Goal: Transaction & Acquisition: Purchase product/service

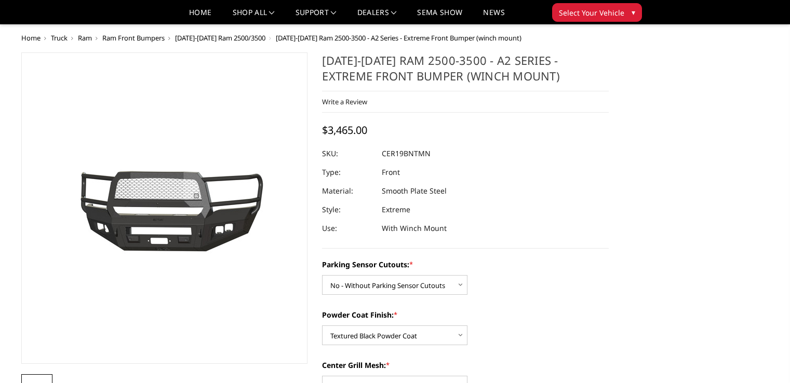
select select "1878"
select select "1881"
select select "1882"
select select "1885"
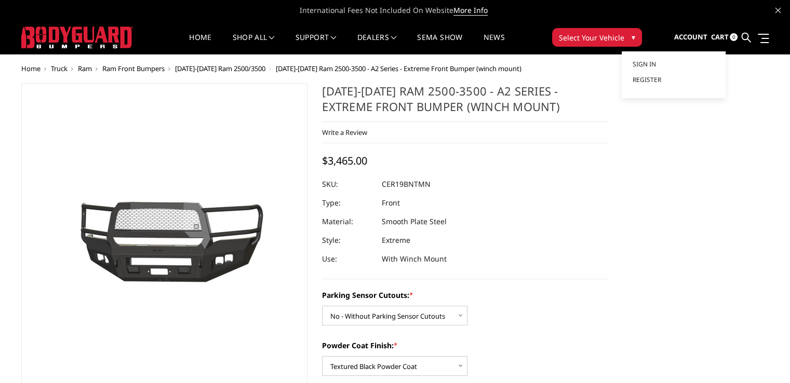
click at [697, 39] on span "Account" at bounding box center [689, 36] width 33 height 9
click at [647, 63] on span "Sign in" at bounding box center [643, 64] width 23 height 9
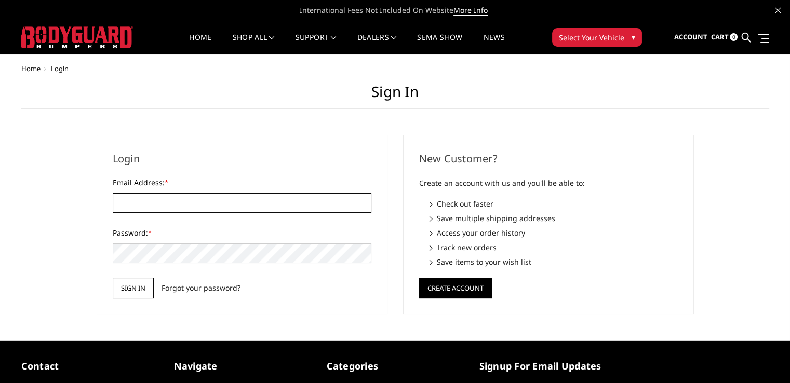
type input "nriley@topsandstripes.com"
click at [127, 289] on input "Sign in" at bounding box center [133, 288] width 41 height 21
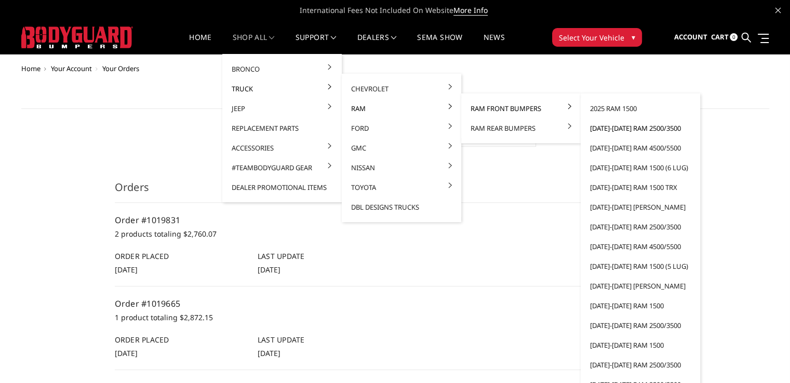
click at [622, 126] on link "[DATE]-[DATE] Ram 2500/3500" at bounding box center [640, 128] width 111 height 20
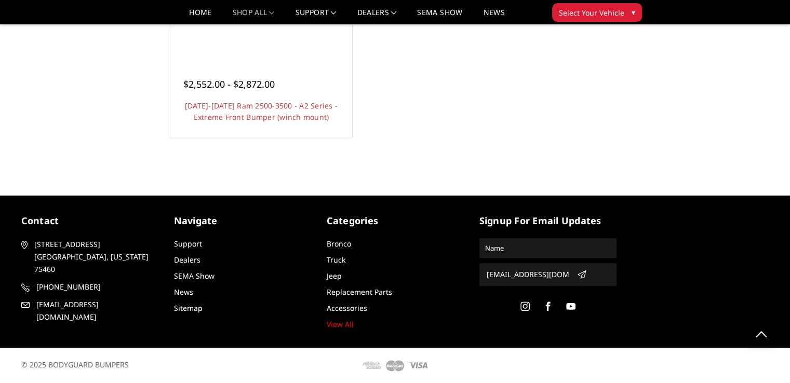
scroll to position [874, 0]
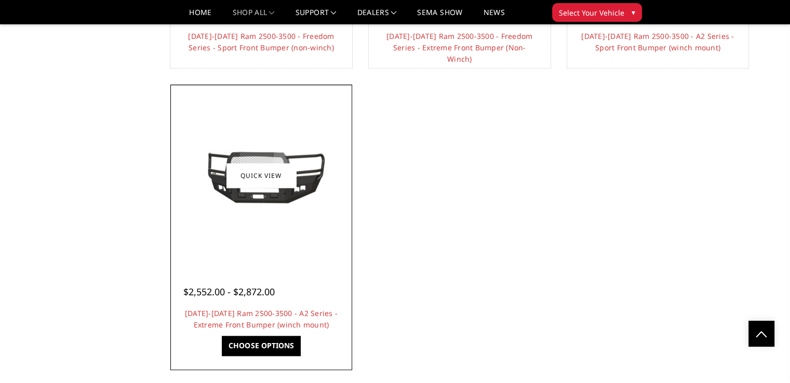
click at [295, 201] on img at bounding box center [261, 175] width 166 height 75
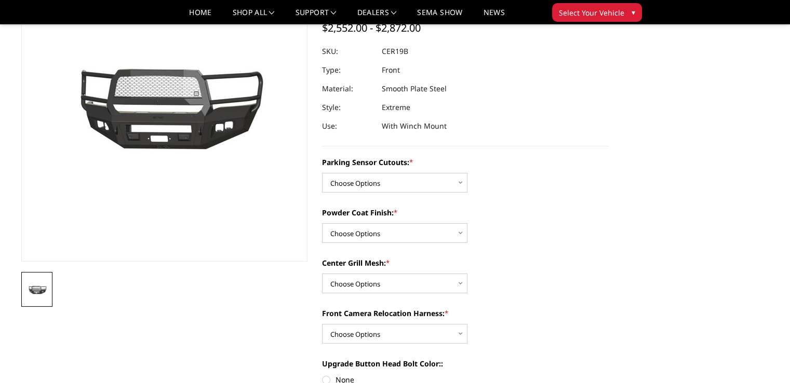
scroll to position [104, 0]
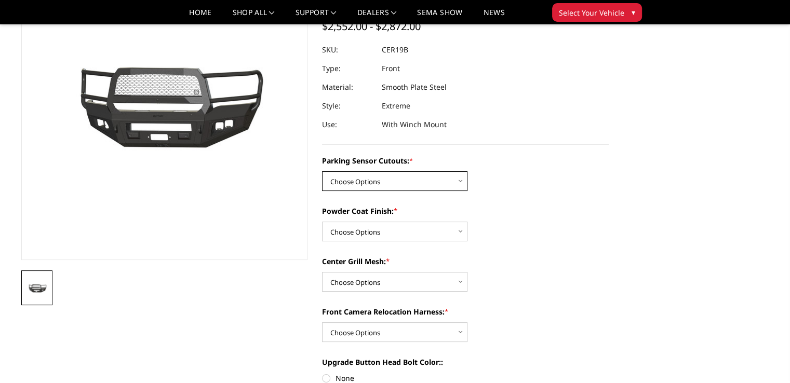
click at [379, 185] on select "Choose Options No - Without Parking Sensor Cutouts Yes - With Parking Sensor Cu…" at bounding box center [394, 181] width 145 height 20
select select "1878"
click at [322, 171] on select "Choose Options No - Without Parking Sensor Cutouts Yes - With Parking Sensor Cu…" at bounding box center [394, 181] width 145 height 20
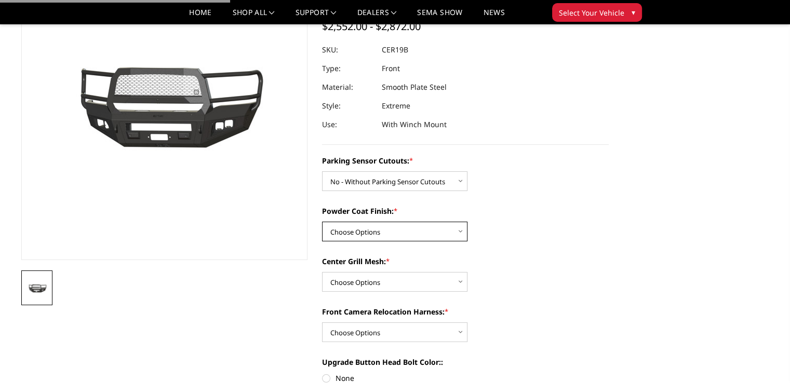
click at [366, 229] on select "Choose Options Bare Metal Textured Black Powder Coat" at bounding box center [394, 232] width 145 height 20
select select "1881"
click at [322, 222] on select "Choose Options Bare Metal Textured Black Powder Coat" at bounding box center [394, 232] width 145 height 20
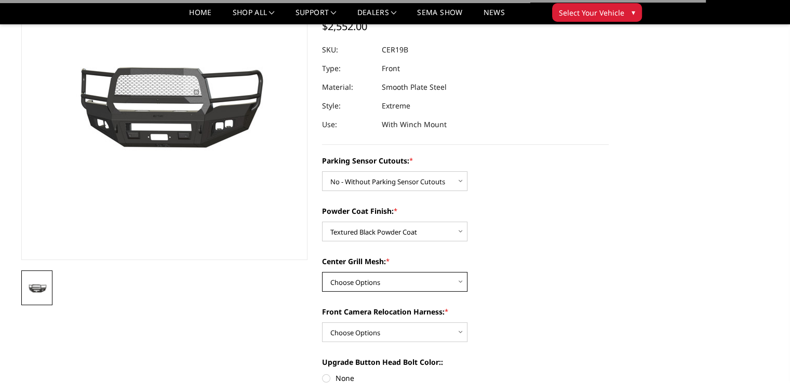
click at [358, 282] on select "Choose Options WITH Center Grill Mesh WITHOUT Center Grill Mesh" at bounding box center [394, 282] width 145 height 20
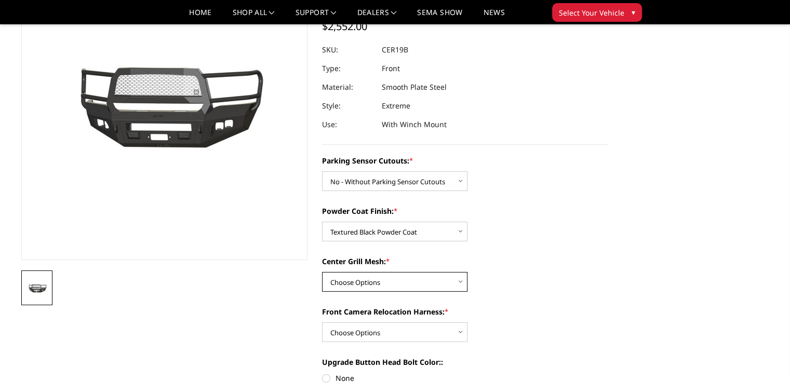
select select "1882"
click at [322, 272] on select "Choose Options WITH Center Grill Mesh WITHOUT Center Grill Mesh" at bounding box center [394, 282] width 145 height 20
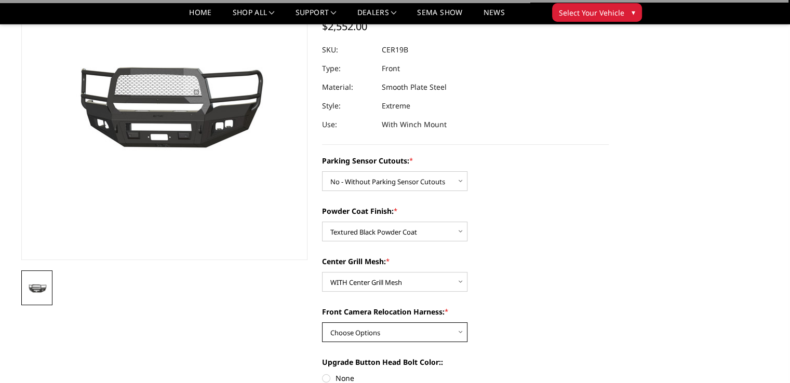
click at [369, 335] on select "Choose Options WITH Front Camera Relocation Harness WITHOUT Front Camera Reloca…" at bounding box center [394, 332] width 145 height 20
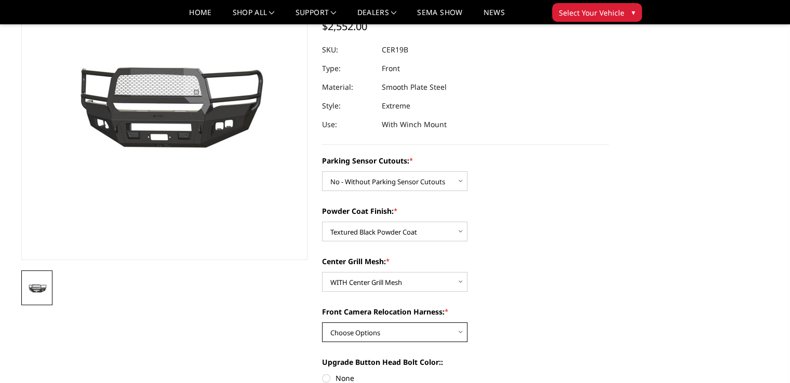
select select "1885"
click at [322, 322] on select "Choose Options WITH Front Camera Relocation Harness WITHOUT Front Camera Reloca…" at bounding box center [394, 332] width 145 height 20
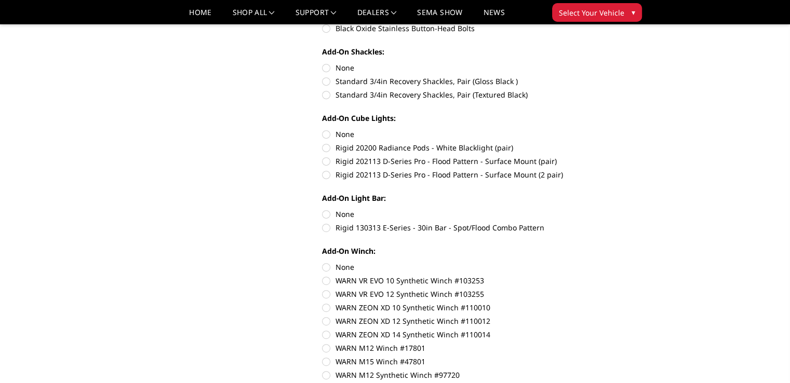
scroll to position [363, 0]
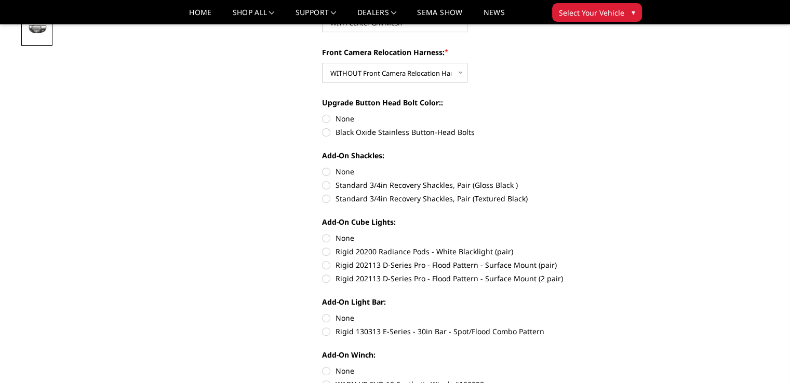
click at [324, 121] on label "None" at bounding box center [465, 118] width 287 height 11
click at [322, 114] on input "None" at bounding box center [322, 113] width 1 height 1
radio input "true"
click at [326, 173] on label "None" at bounding box center [465, 171] width 287 height 11
click at [322, 167] on input "None" at bounding box center [322, 166] width 1 height 1
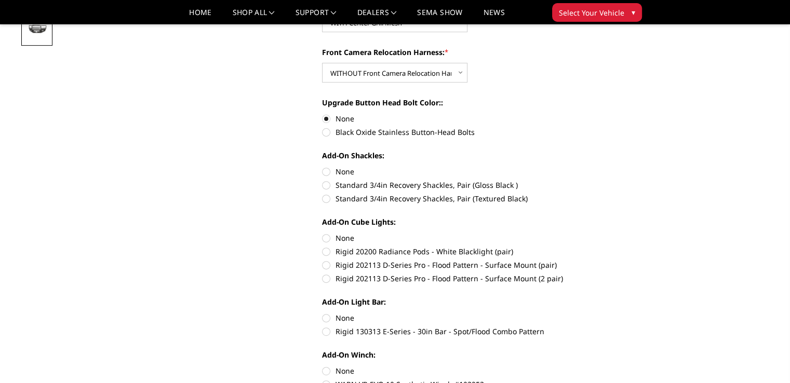
radio input "true"
click at [325, 237] on label "None" at bounding box center [465, 238] width 287 height 11
click at [322, 233] on input "None" at bounding box center [322, 233] width 1 height 1
radio input "true"
click at [325, 318] on label "None" at bounding box center [465, 318] width 287 height 11
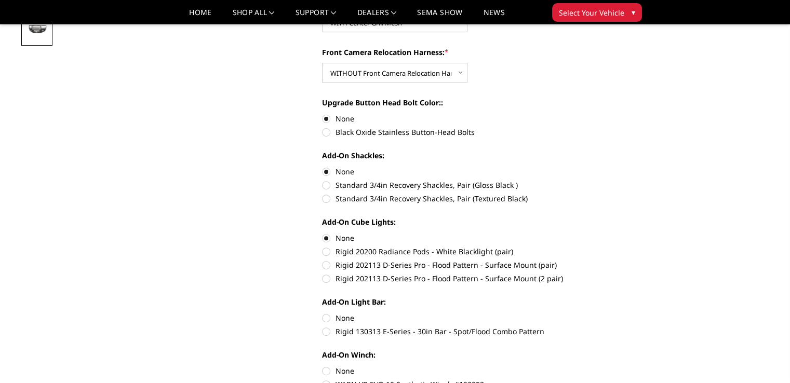
click at [322, 313] on input "None" at bounding box center [322, 313] width 1 height 1
radio input "true"
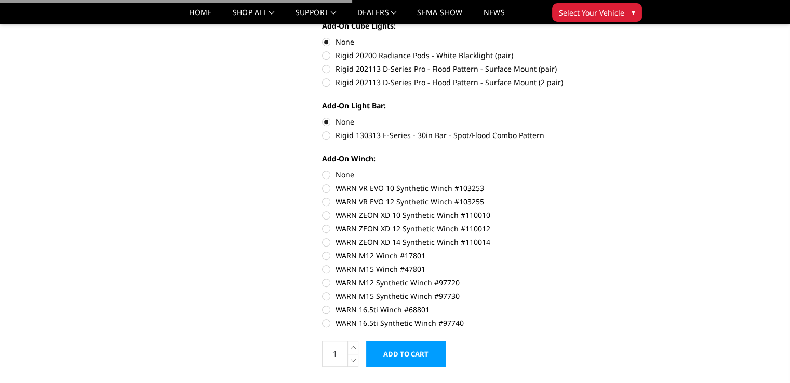
scroll to position [571, 0]
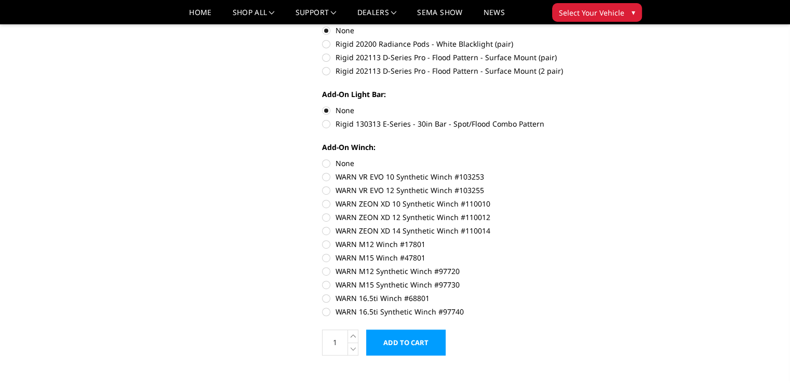
click at [326, 166] on label "None" at bounding box center [465, 163] width 287 height 11
click at [322, 158] on input "None" at bounding box center [322, 158] width 1 height 1
radio input "true"
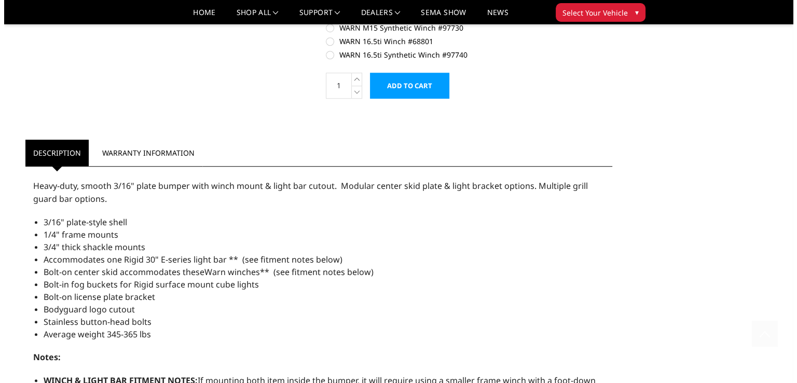
scroll to position [831, 0]
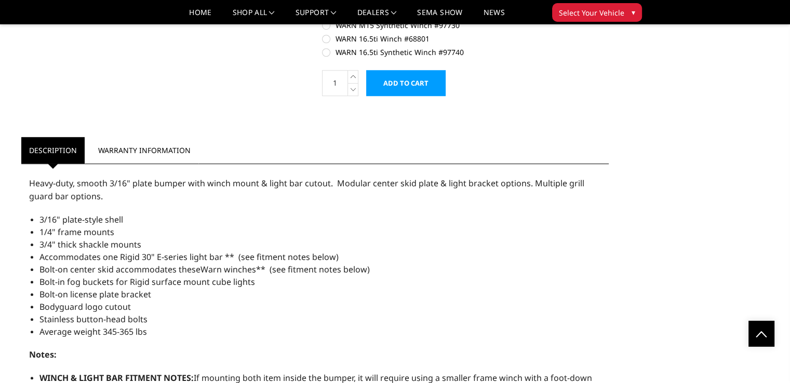
click at [407, 86] on input "Add to Cart" at bounding box center [405, 83] width 79 height 26
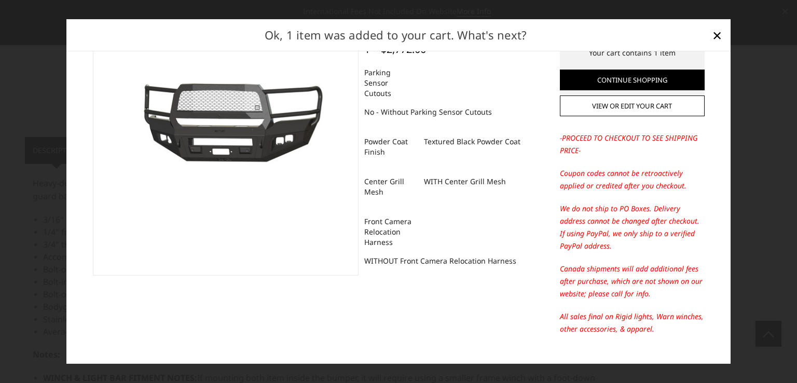
scroll to position [0, 0]
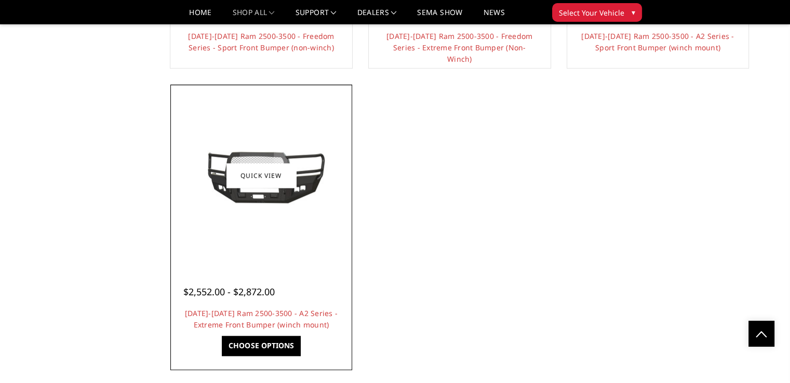
click at [268, 193] on figure "Quick view" at bounding box center [261, 175] width 176 height 176
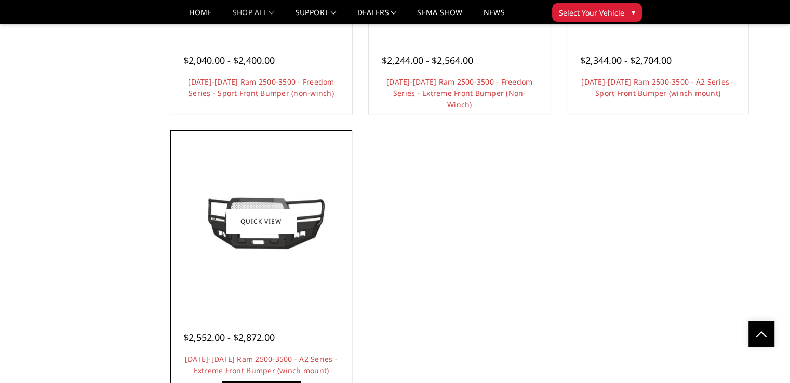
scroll to position [822, 0]
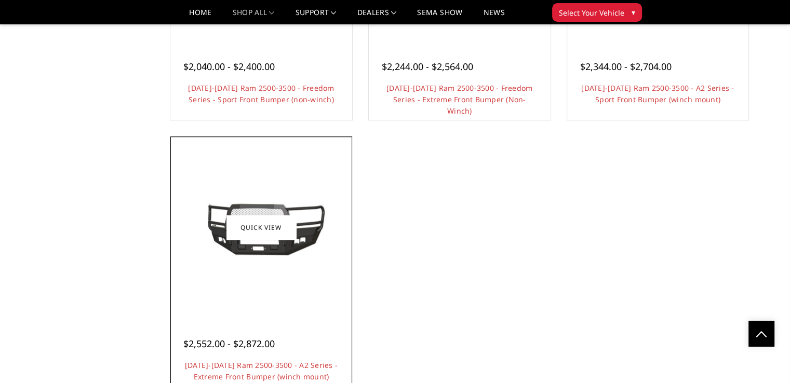
click at [302, 238] on img at bounding box center [261, 227] width 166 height 75
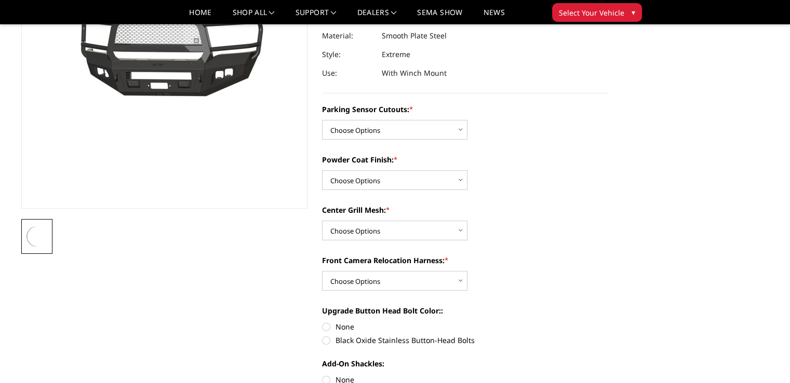
scroll to position [156, 0]
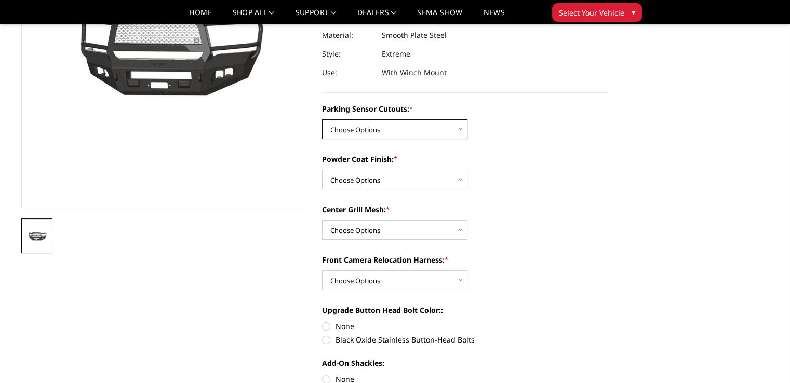
click at [370, 123] on select "Choose Options No - Without Parking Sensor Cutouts Yes - With Parking Sensor Cu…" at bounding box center [394, 129] width 145 height 20
select select "1878"
click at [322, 119] on select "Choose Options No - Without Parking Sensor Cutouts Yes - With Parking Sensor Cu…" at bounding box center [394, 129] width 145 height 20
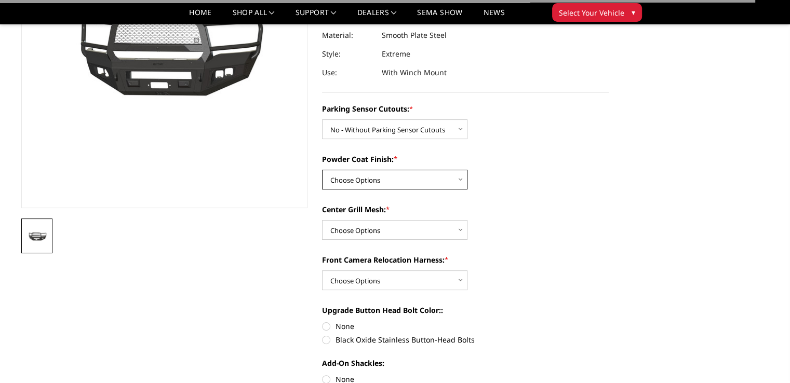
click at [344, 186] on select "Choose Options Bare Metal Textured Black Powder Coat" at bounding box center [394, 180] width 145 height 20
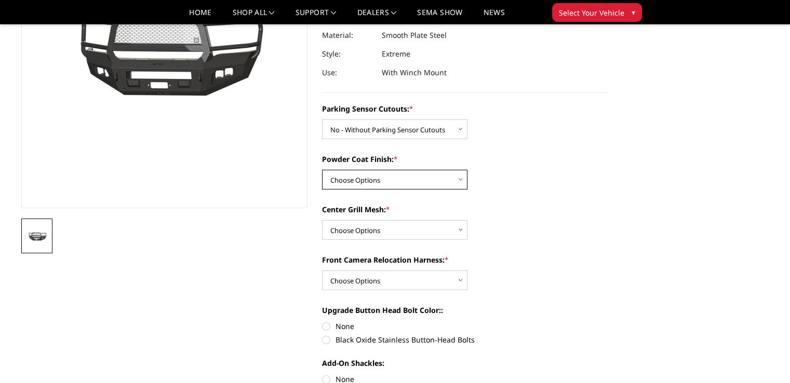
select select "1881"
click at [322, 170] on select "Choose Options Bare Metal Textured Black Powder Coat" at bounding box center [394, 180] width 145 height 20
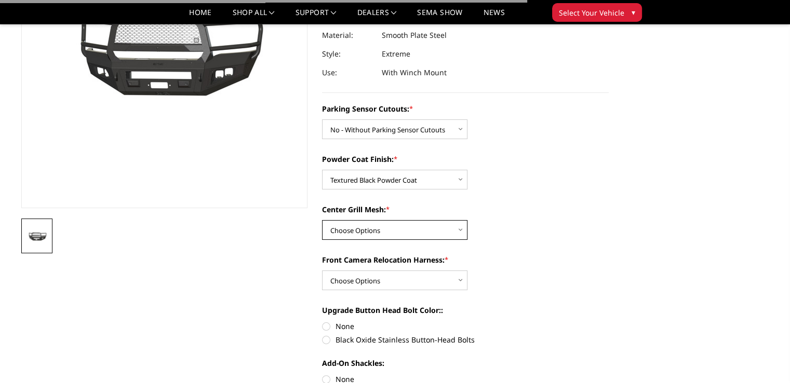
click at [346, 231] on select "Choose Options WITH Center Grill Mesh WITHOUT Center Grill Mesh" at bounding box center [394, 230] width 145 height 20
select select "1882"
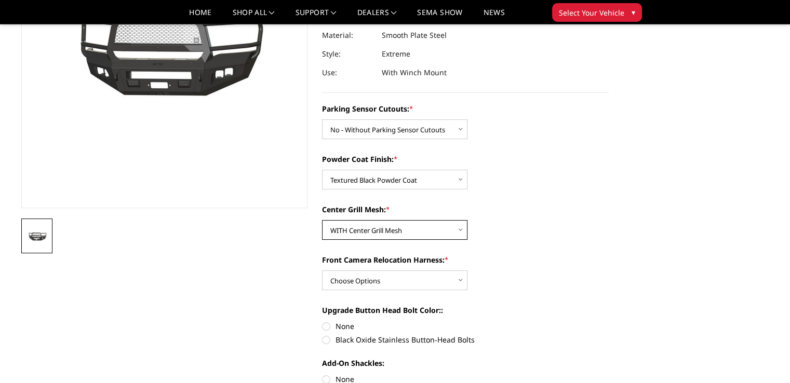
click at [322, 220] on select "Choose Options WITH Center Grill Mesh WITHOUT Center Grill Mesh" at bounding box center [394, 230] width 145 height 20
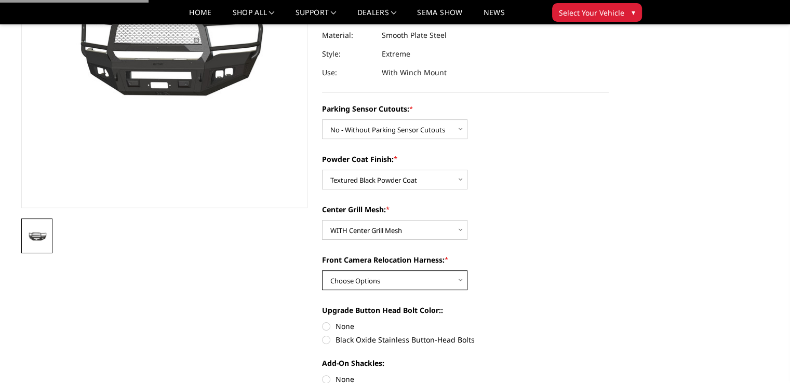
click at [343, 279] on select "Choose Options WITH Front Camera Relocation Harness WITHOUT Front Camera Reloca…" at bounding box center [394, 280] width 145 height 20
select select "1885"
click at [322, 270] on select "Choose Options WITH Front Camera Relocation Harness WITHOUT Front Camera Reloca…" at bounding box center [394, 280] width 145 height 20
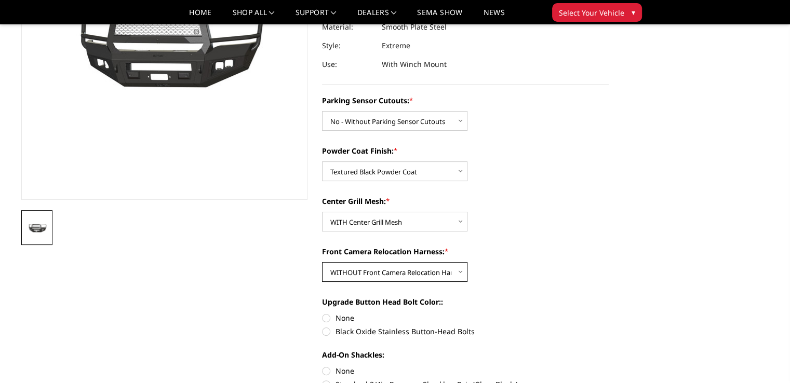
scroll to position [260, 0]
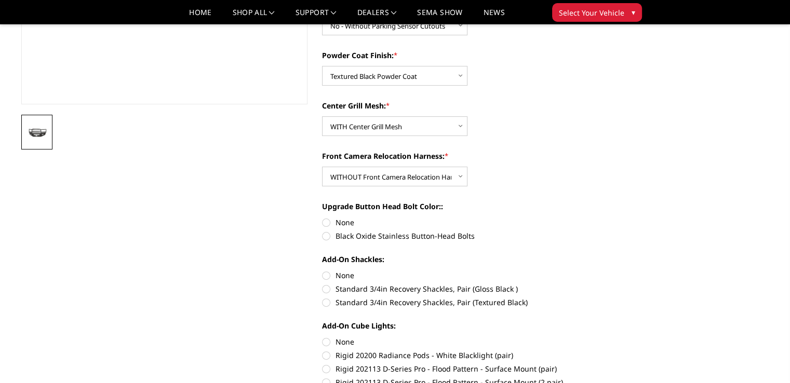
click at [326, 222] on label "None" at bounding box center [465, 222] width 287 height 11
click at [322, 218] on input "None" at bounding box center [322, 217] width 1 height 1
radio input "true"
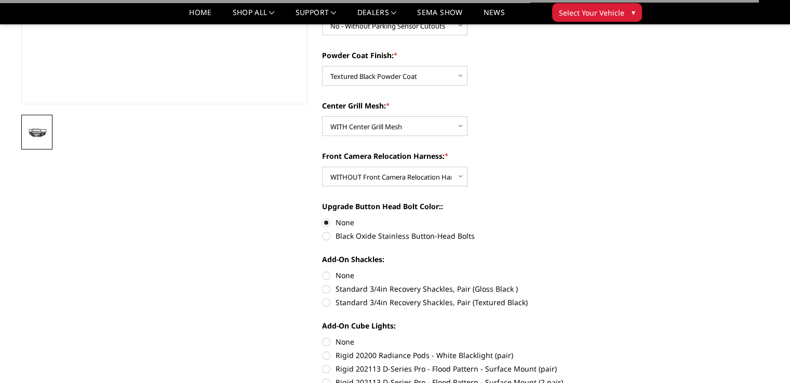
click at [328, 277] on label "None" at bounding box center [465, 275] width 287 height 11
click at [322, 270] on input "None" at bounding box center [322, 270] width 1 height 1
radio input "true"
click at [326, 340] on label "None" at bounding box center [465, 341] width 287 height 11
click at [322, 337] on input "None" at bounding box center [322, 336] width 1 height 1
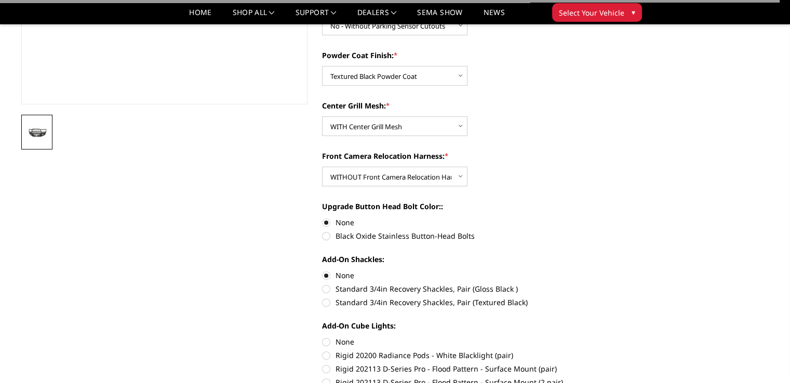
radio input "true"
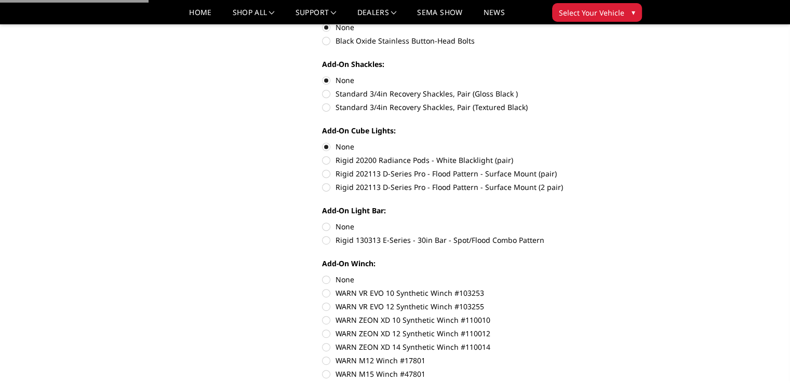
scroll to position [467, 0]
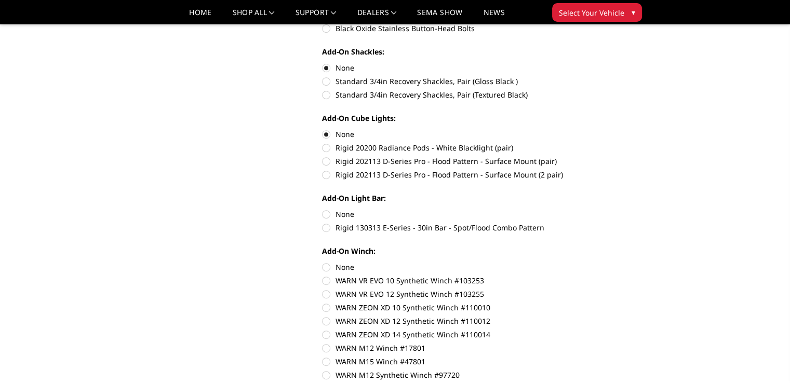
click at [326, 216] on label "None" at bounding box center [465, 214] width 287 height 11
click at [322, 209] on input "None" at bounding box center [322, 209] width 1 height 1
radio input "true"
click at [327, 268] on label "None" at bounding box center [465, 267] width 287 height 11
click at [322, 262] on input "None" at bounding box center [322, 262] width 1 height 1
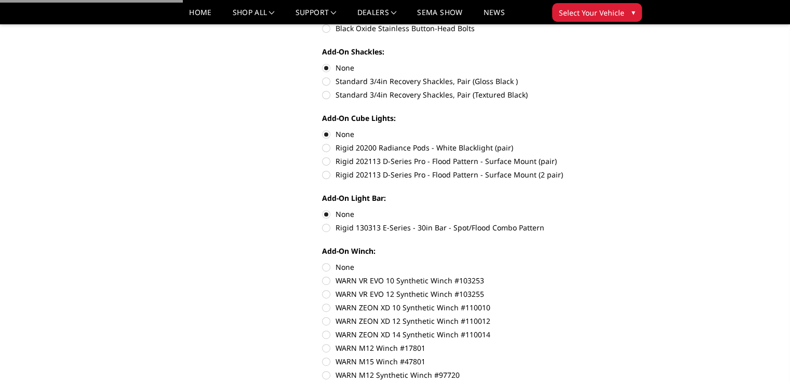
radio input "true"
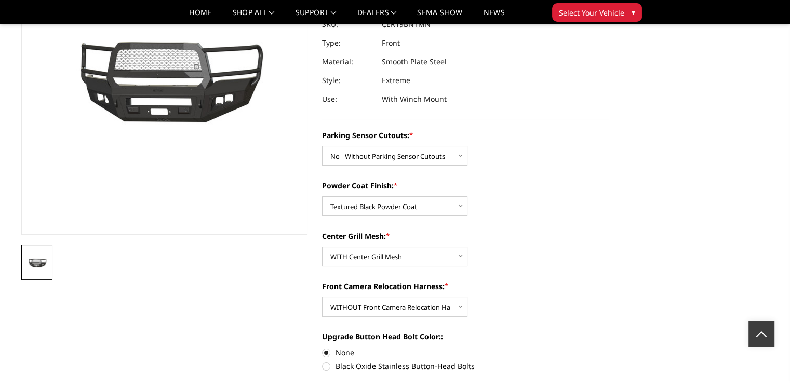
scroll to position [0, 0]
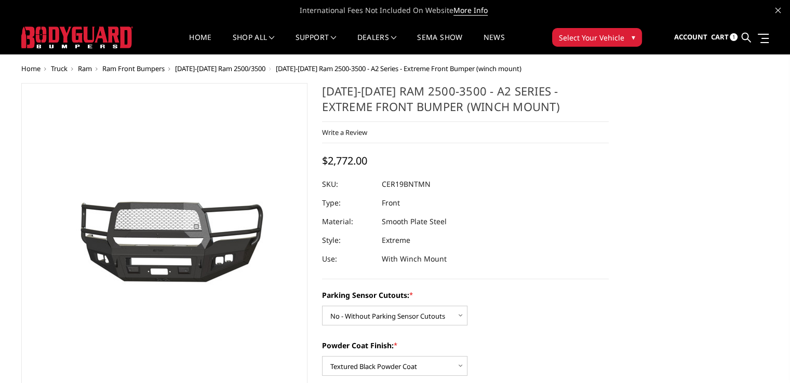
click at [728, 38] on link "Cart 1" at bounding box center [723, 37] width 27 height 28
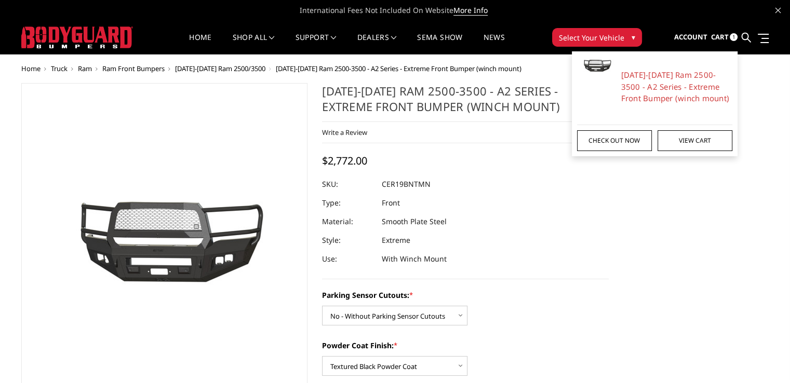
click at [624, 139] on link "Check out now" at bounding box center [614, 140] width 75 height 21
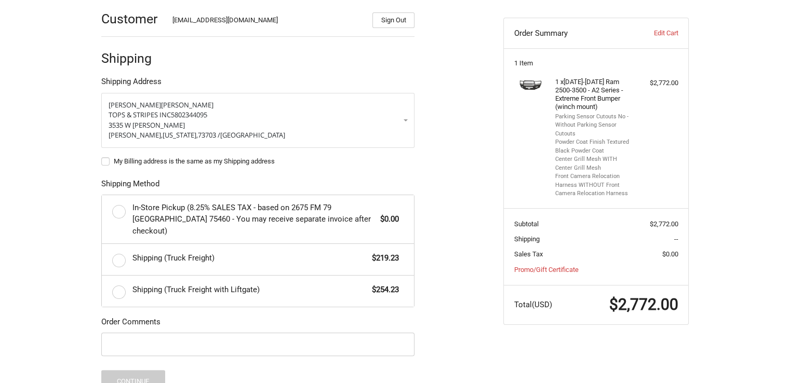
scroll to position [256, 0]
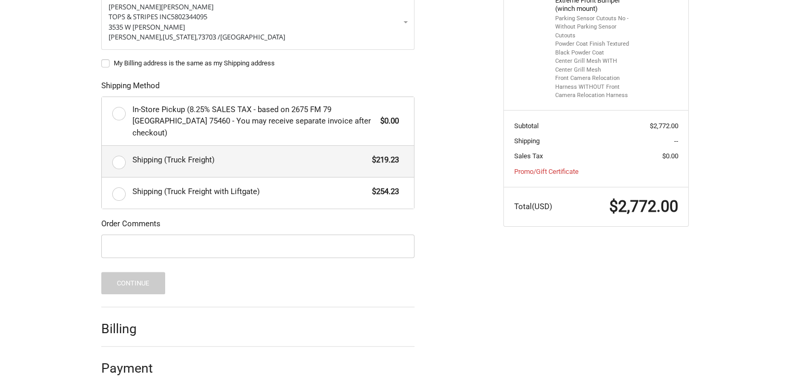
click at [117, 150] on label "Shipping (Truck Freight) $219.23" at bounding box center [258, 161] width 312 height 31
click at [102, 146] on input "Shipping (Truck Freight) $219.23" at bounding box center [102, 146] width 1 height 1
radio input "true"
click at [157, 237] on input "Order Comments" at bounding box center [257, 246] width 313 height 23
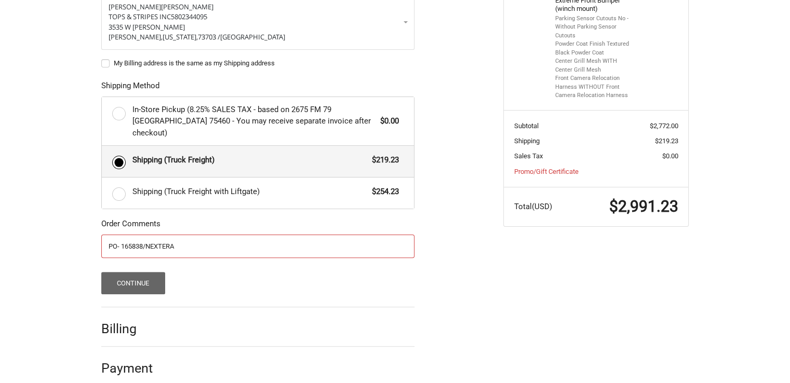
type input "PO- 165838/NEXTERA"
click at [142, 273] on button "Continue" at bounding box center [133, 283] width 64 height 22
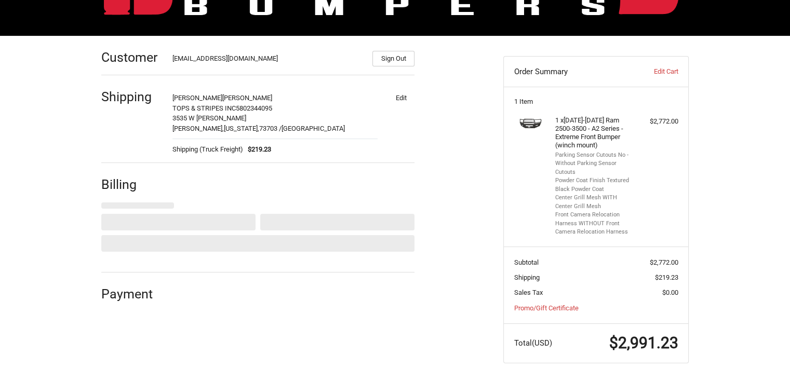
select select "US"
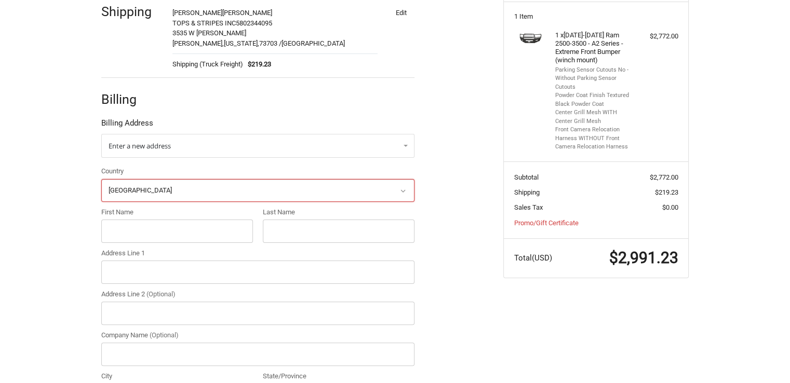
scroll to position [206, 0]
click at [205, 186] on select "Select a country Afghanistan Åland Islands Albania Algeria American Samoa Andor…" at bounding box center [257, 190] width 313 height 23
click at [101, 179] on select "Select a country Afghanistan Åland Islands Albania Algeria American Samoa Andor…" at bounding box center [257, 190] width 313 height 23
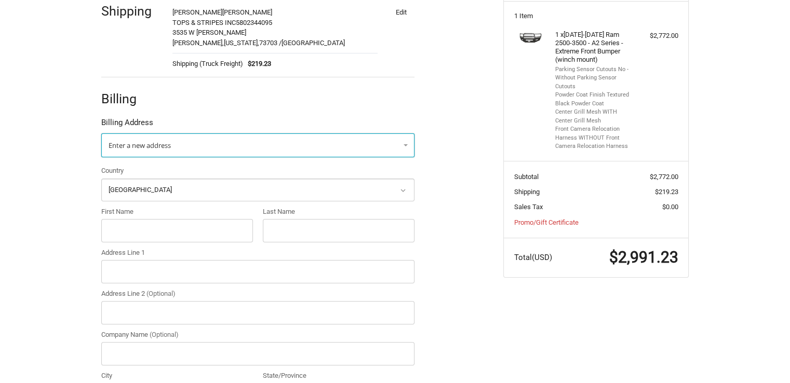
click at [175, 144] on link "Enter a new address" at bounding box center [257, 145] width 313 height 24
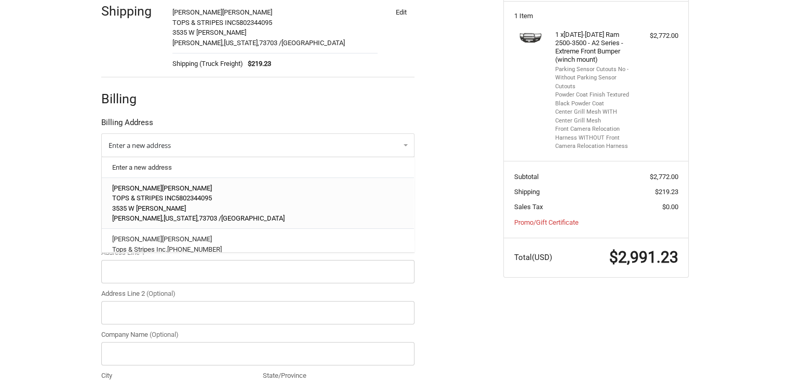
click at [160, 196] on span "TOPS & STRIPES INC" at bounding box center [143, 198] width 63 height 8
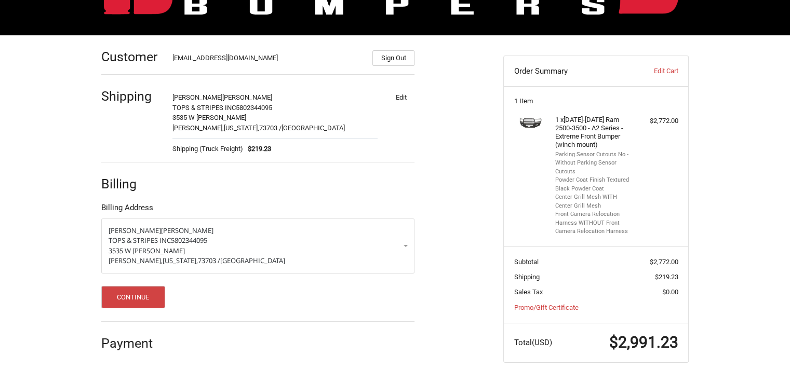
scroll to position [120, 0]
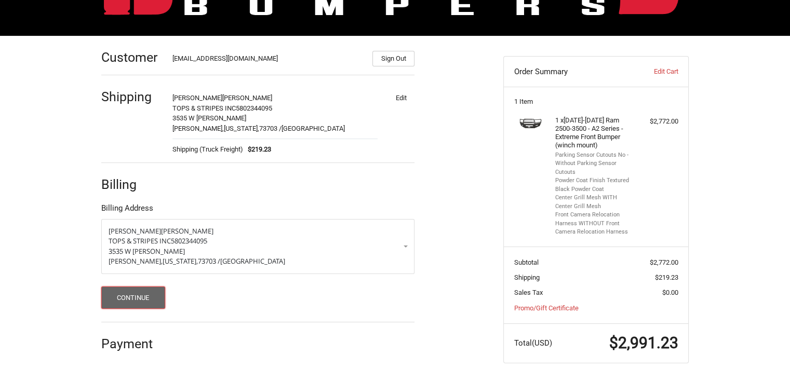
click at [155, 302] on button "Continue" at bounding box center [133, 298] width 64 height 22
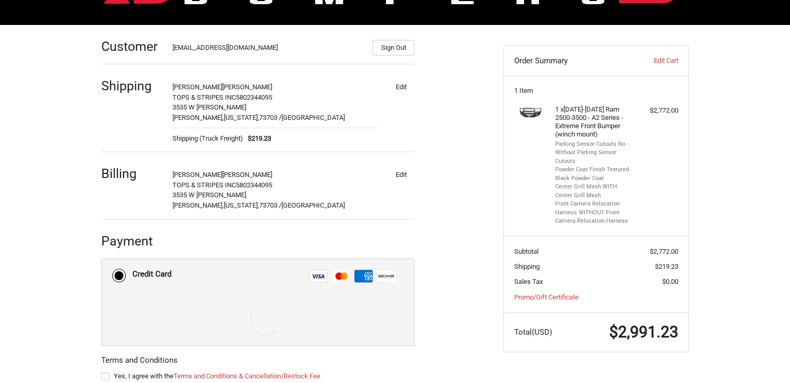
scroll to position [195, 0]
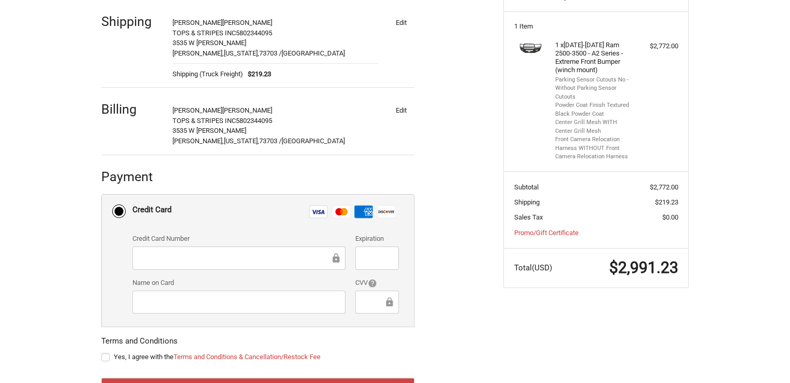
click at [106, 358] on label "Yes, I agree with the Terms and Conditions & Cancellation/Restock Fee" at bounding box center [257, 357] width 313 height 8
click at [102, 352] on input "Yes, I agree with the Terms and Conditions & Cancellation/Restock Fee" at bounding box center [101, 352] width 1 height 1
checkbox input "true"
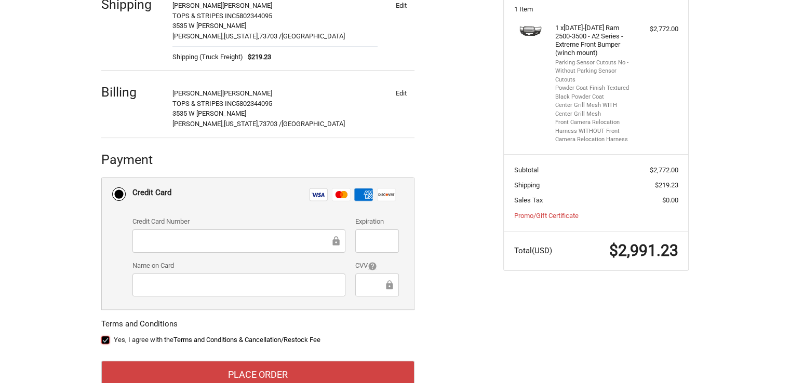
scroll to position [240, 0]
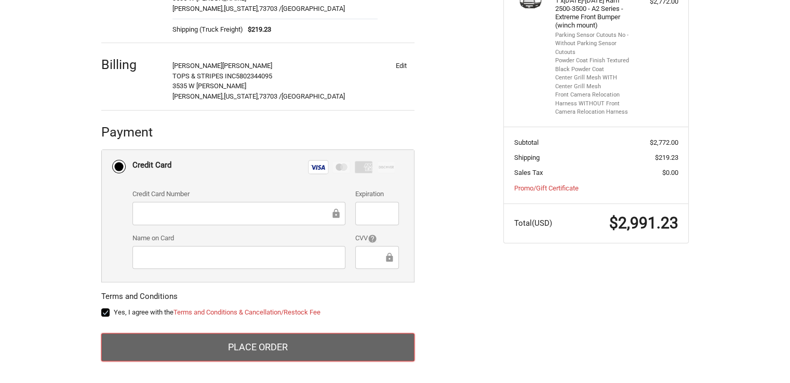
click at [259, 346] on button "Place Order" at bounding box center [257, 347] width 313 height 28
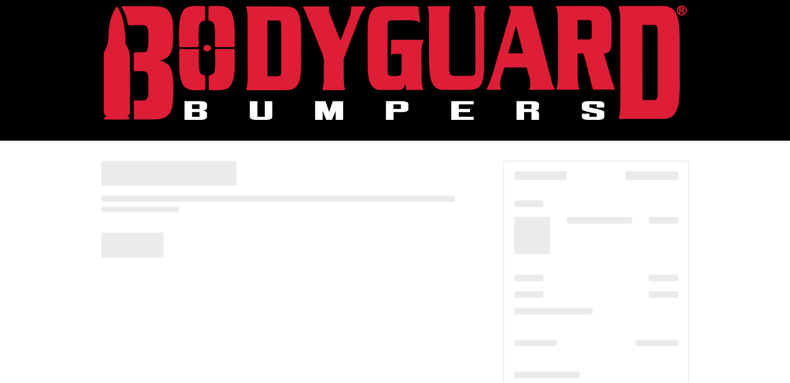
scroll to position [0, 0]
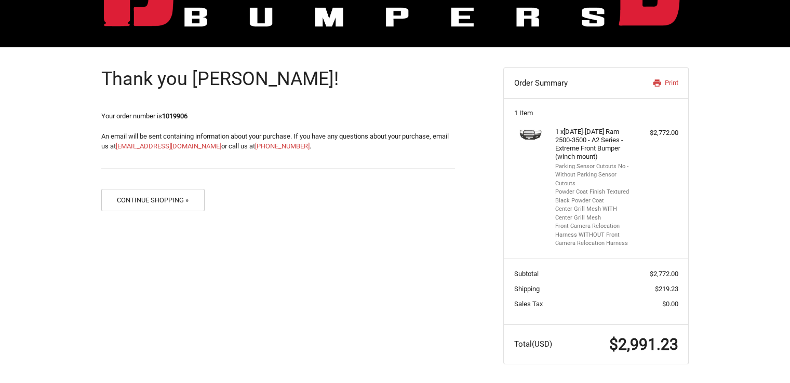
scroll to position [110, 0]
